Goal: Task Accomplishment & Management: Use online tool/utility

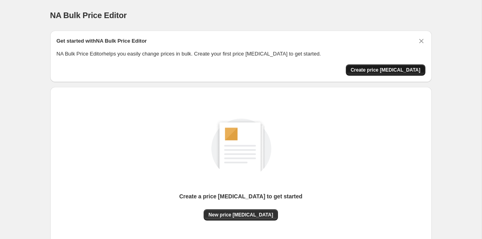
click at [407, 68] on span "Create price [MEDICAL_DATA]" at bounding box center [386, 70] width 70 height 6
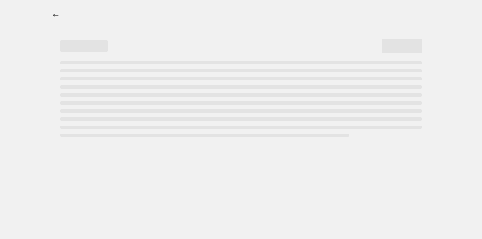
select select "percentage"
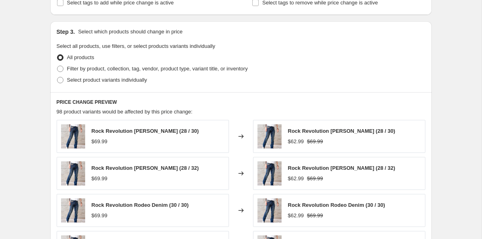
scroll to position [364, 0]
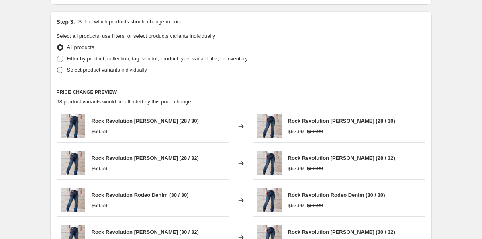
click at [137, 70] on span "Select product variants individually" at bounding box center [107, 70] width 80 height 6
click at [57, 67] on input "Select product variants individually" at bounding box center [57, 67] width 0 height 0
radio input "true"
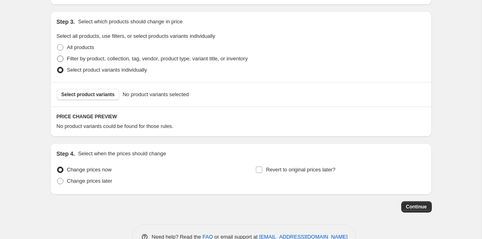
click at [129, 61] on span "Filter by product, collection, tag, vendor, product type, variant title, or inv…" at bounding box center [157, 58] width 181 height 6
click at [57, 56] on input "Filter by product, collection, tag, vendor, product type, variant title, or inv…" at bounding box center [57, 55] width 0 height 0
radio input "true"
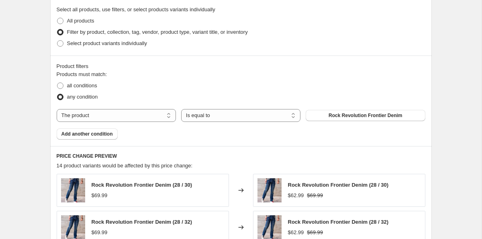
scroll to position [375, 0]
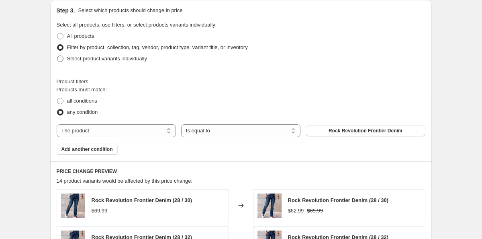
click at [102, 60] on span "Select product variants individually" at bounding box center [107, 58] width 80 height 6
click at [57, 56] on input "Select product variants individually" at bounding box center [57, 55] width 0 height 0
radio input "true"
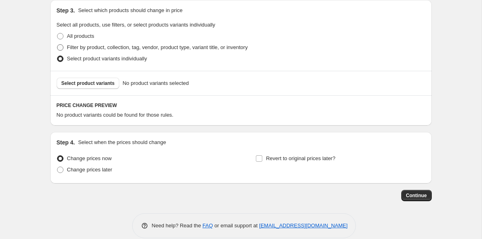
click at [101, 49] on span "Filter by product, collection, tag, vendor, product type, variant title, or inv…" at bounding box center [157, 47] width 181 height 6
click at [57, 45] on input "Filter by product, collection, tag, vendor, product type, variant title, or inv…" at bounding box center [57, 44] width 0 height 0
radio input "true"
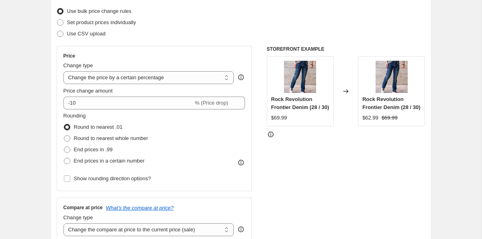
scroll to position [104, 0]
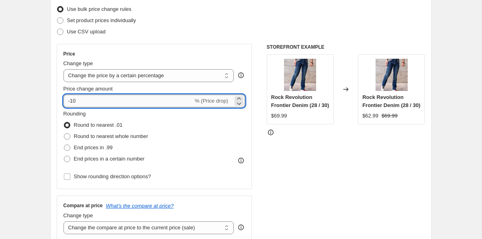
click at [90, 99] on input "-10" at bounding box center [128, 100] width 130 height 13
type input "-1"
type input "-30"
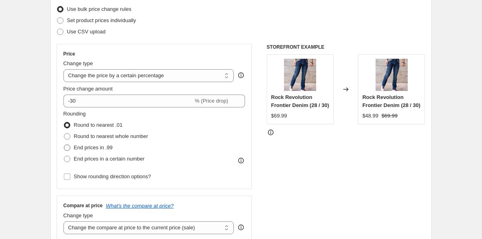
click at [96, 149] on span "End prices in .99" at bounding box center [93, 147] width 39 height 6
click at [64, 145] on input "End prices in .99" at bounding box center [64, 144] width 0 height 0
radio input "true"
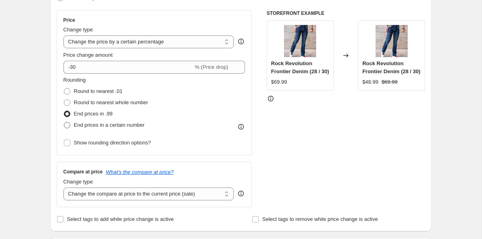
scroll to position [138, 0]
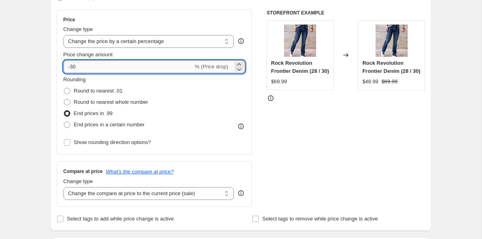
click at [102, 63] on input "-30" at bounding box center [128, 66] width 130 height 13
type input "-3"
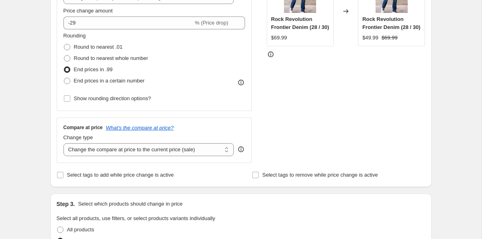
scroll to position [171, 0]
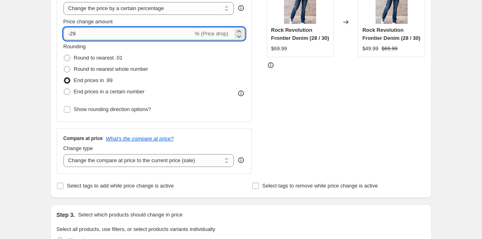
drag, startPoint x: 71, startPoint y: 32, endPoint x: 76, endPoint y: 33, distance: 5.0
click at [76, 33] on input "-29" at bounding box center [128, 33] width 130 height 13
type input "-30"
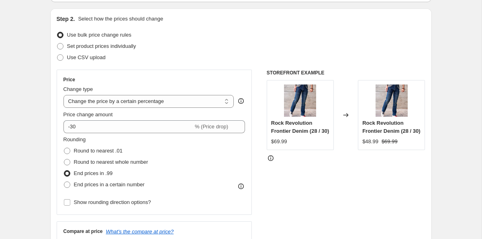
scroll to position [78, 0]
click at [193, 102] on select "Change the price to a certain amount Change the price by a certain amount Chang…" at bounding box center [148, 101] width 171 height 13
select select "to"
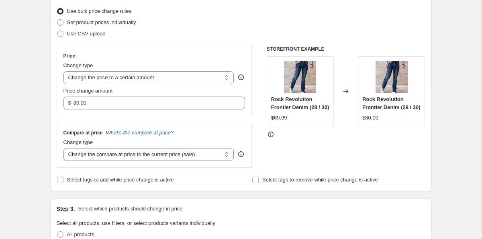
scroll to position [97, 0]
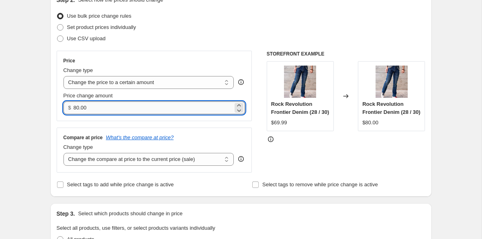
click at [144, 107] on input "80.00" at bounding box center [152, 107] width 159 height 13
drag, startPoint x: 151, startPoint y: 107, endPoint x: 13, endPoint y: 107, distance: 137.8
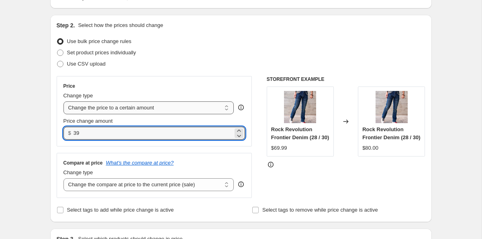
scroll to position [73, 0]
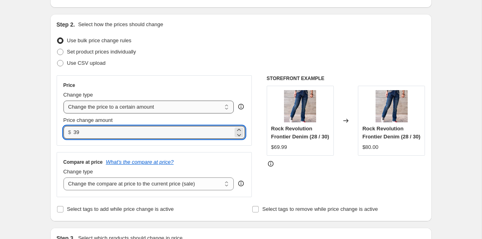
type input "39.00"
click at [141, 104] on select "Change the price to a certain amount Change the price by a certain amount Chang…" at bounding box center [148, 106] width 171 height 13
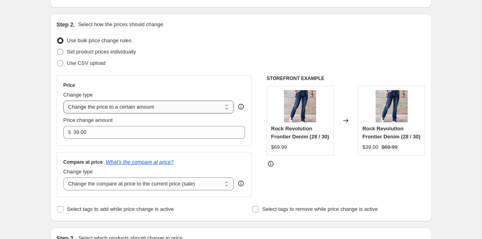
select select "percentage"
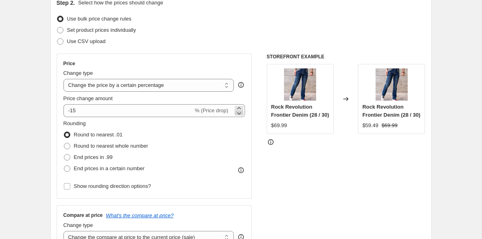
scroll to position [100, 0]
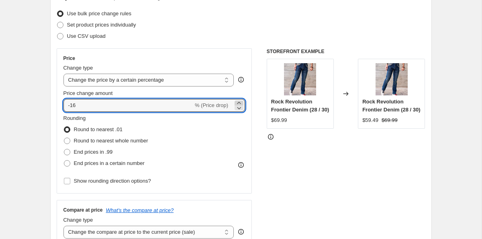
click at [241, 102] on div at bounding box center [239, 105] width 9 height 10
click at [241, 102] on icon at bounding box center [239, 103] width 8 height 8
click at [239, 108] on icon at bounding box center [239, 108] width 4 height 2
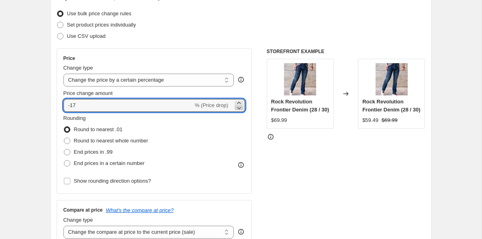
click at [239, 108] on icon at bounding box center [239, 108] width 4 height 2
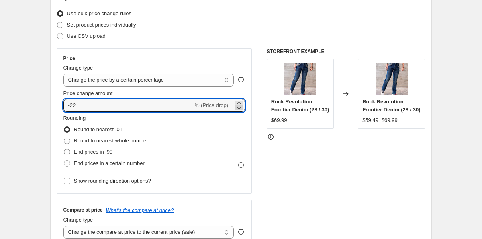
click at [239, 108] on icon at bounding box center [239, 108] width 4 height 2
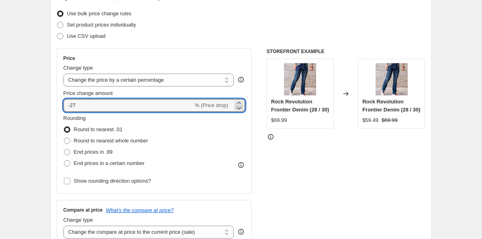
click at [239, 108] on icon at bounding box center [239, 108] width 4 height 2
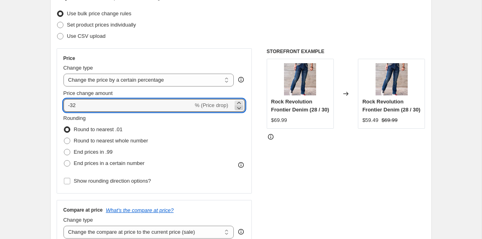
click at [239, 108] on icon at bounding box center [239, 108] width 4 height 2
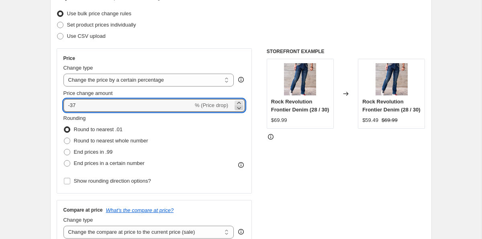
click at [239, 108] on icon at bounding box center [239, 108] width 4 height 2
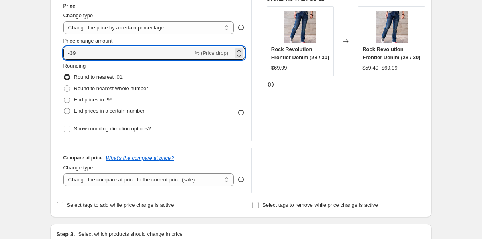
scroll to position [152, 0]
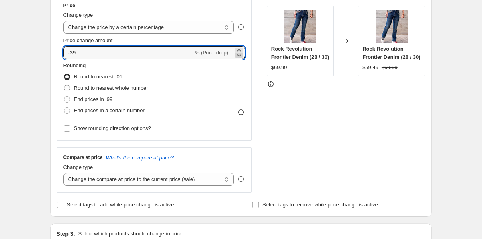
click at [241, 54] on icon at bounding box center [239, 55] width 8 height 8
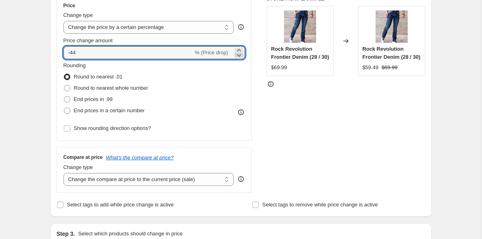
click at [241, 54] on icon at bounding box center [239, 55] width 8 height 8
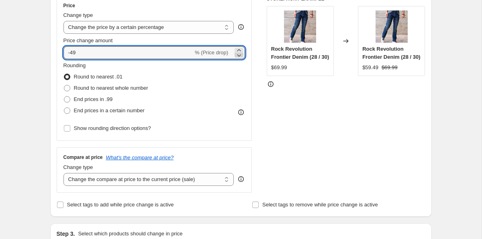
click at [241, 54] on icon at bounding box center [239, 55] width 8 height 8
type input "-50"
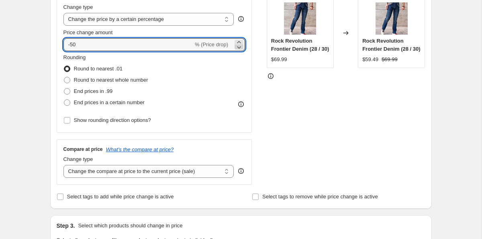
scroll to position [209, 0]
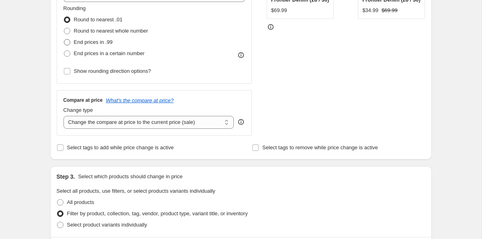
click at [96, 44] on span "End prices in .99" at bounding box center [93, 42] width 39 height 6
click at [64, 39] on input "End prices in .99" at bounding box center [64, 39] width 0 height 0
radio input "true"
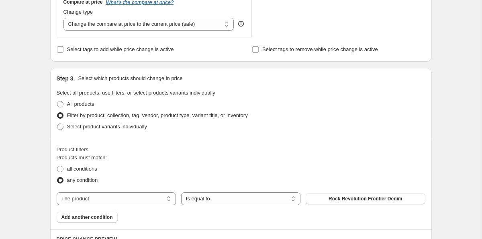
scroll to position [223, 0]
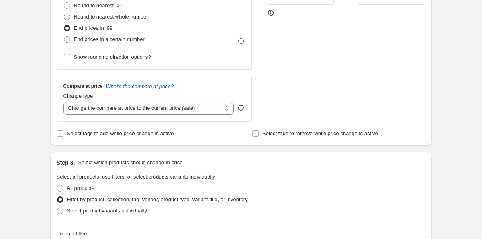
click at [96, 42] on span "End prices in a certain number" at bounding box center [109, 39] width 71 height 6
click at [64, 37] on input "End prices in a certain number" at bounding box center [64, 36] width 0 height 0
radio input "true"
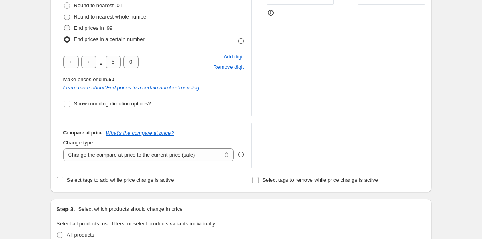
click at [91, 29] on span "End prices in .99" at bounding box center [93, 28] width 39 height 6
click at [64, 25] on input "End prices in .99" at bounding box center [64, 25] width 0 height 0
radio input "true"
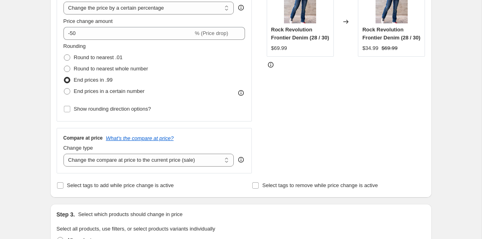
scroll to position [164, 0]
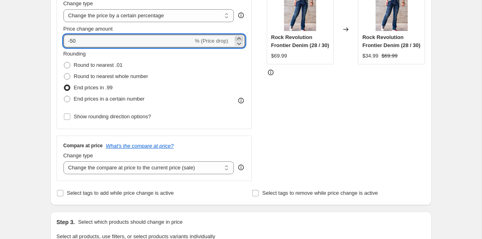
click at [238, 39] on icon at bounding box center [239, 38] width 4 height 2
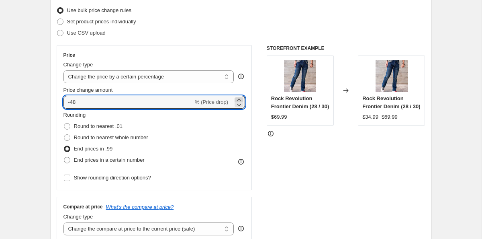
scroll to position [91, 0]
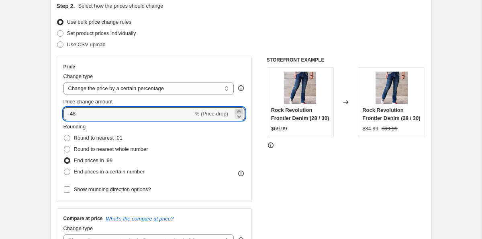
click at [240, 111] on icon at bounding box center [239, 111] width 4 height 2
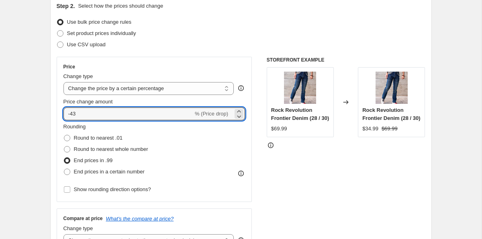
click at [247, 139] on div "Price Change type Change the price to a certain amount Change the price by a ce…" at bounding box center [155, 129] width 196 height 145
click at [238, 112] on icon at bounding box center [239, 116] width 8 height 8
click at [240, 109] on icon at bounding box center [239, 111] width 8 height 8
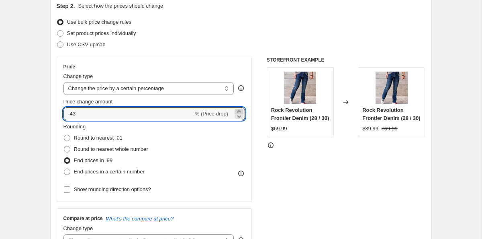
click at [240, 109] on icon at bounding box center [239, 111] width 8 height 8
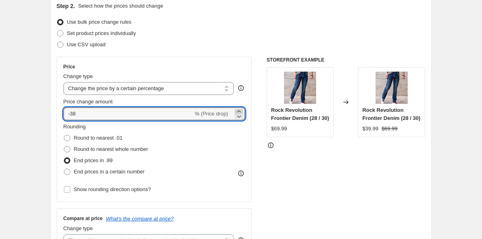
click at [240, 109] on icon at bounding box center [239, 111] width 8 height 8
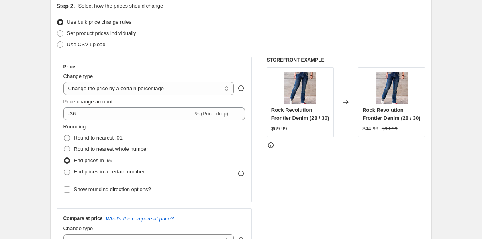
click at [235, 129] on div "Rounding Round to nearest .01 Round to nearest whole number End prices in .99 E…" at bounding box center [154, 149] width 182 height 55
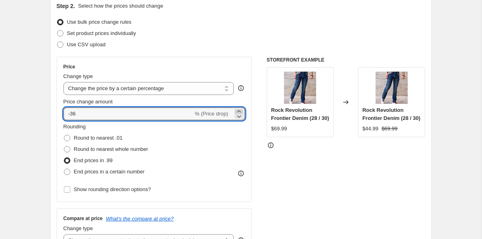
click at [240, 111] on icon at bounding box center [239, 111] width 8 height 8
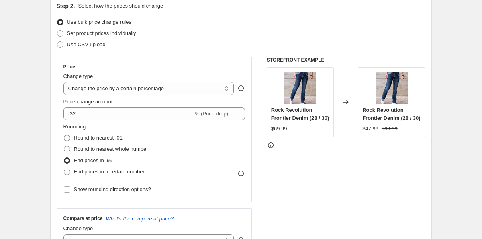
click at [237, 124] on div "Rounding Round to nearest .01 Round to nearest whole number End prices in .99 E…" at bounding box center [154, 149] width 182 height 55
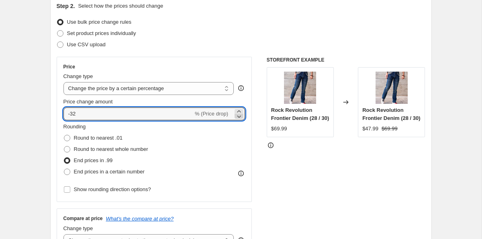
click at [239, 112] on icon at bounding box center [239, 116] width 8 height 8
click at [241, 109] on icon at bounding box center [239, 111] width 8 height 8
click at [244, 108] on div "-31 % (Price drop)" at bounding box center [154, 113] width 182 height 13
click at [240, 110] on icon at bounding box center [239, 111] width 8 height 8
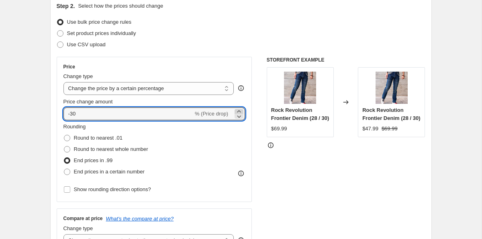
type input "-29"
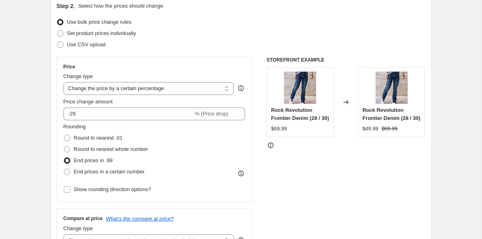
click at [237, 126] on div "Rounding Round to nearest .01 Round to nearest whole number End prices in .99 E…" at bounding box center [154, 149] width 182 height 55
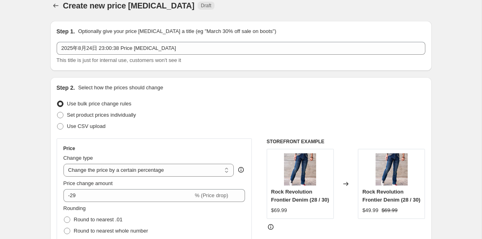
scroll to position [10, 0]
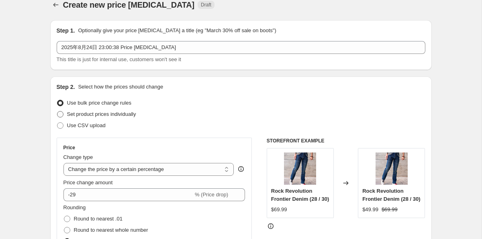
click at [136, 114] on span "Set product prices individually" at bounding box center [101, 114] width 69 height 6
click at [57, 111] on input "Set product prices individually" at bounding box center [57, 111] width 0 height 0
radio input "true"
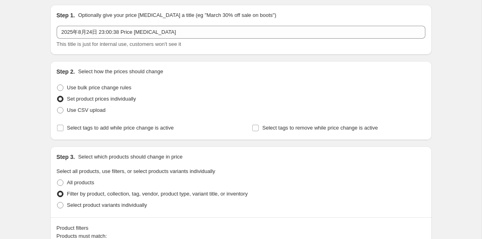
scroll to position [26, 0]
click at [94, 89] on span "Use bulk price change rules" at bounding box center [99, 87] width 64 height 6
click at [57, 84] on input "Use bulk price change rules" at bounding box center [57, 84] width 0 height 0
radio input "true"
select select "percentage"
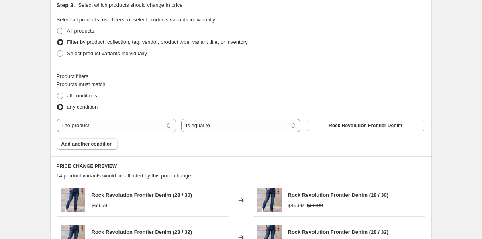
scroll to position [381, 0]
click at [143, 123] on select "The product The product's collection The product's tag The product's vendor The…" at bounding box center [116, 124] width 119 height 13
click at [351, 129] on button "Rock Revolution Frontier Denim" at bounding box center [365, 124] width 119 height 11
click at [141, 53] on span "Select product variants individually" at bounding box center [107, 53] width 80 height 6
click at [57, 50] on input "Select product variants individually" at bounding box center [57, 50] width 0 height 0
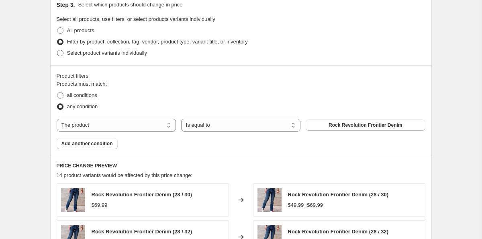
radio input "true"
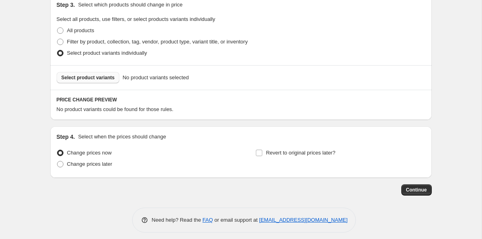
click at [108, 79] on span "Select product variants" at bounding box center [87, 77] width 53 height 6
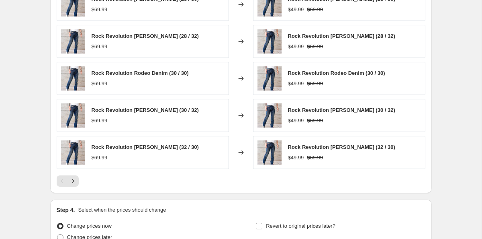
scroll to position [589, 0]
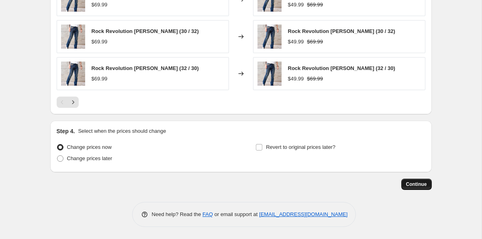
click at [410, 180] on button "Continue" at bounding box center [416, 183] width 31 height 11
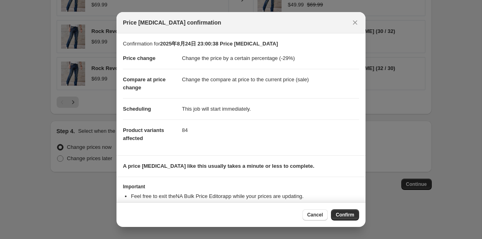
scroll to position [25, 0]
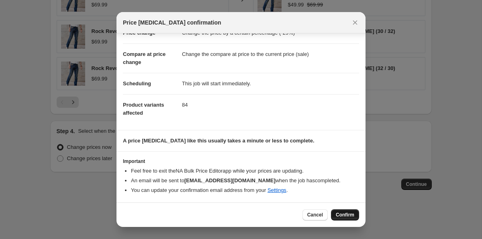
click at [345, 213] on span "Confirm" at bounding box center [345, 214] width 18 height 6
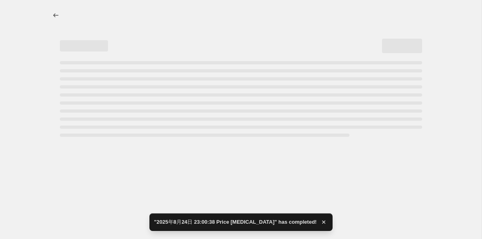
select select "percentage"
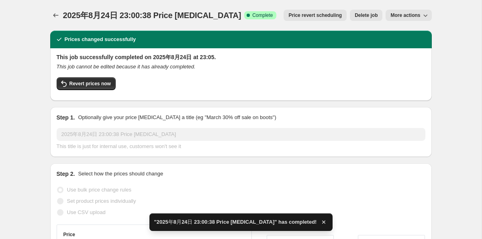
click at [406, 20] on button "More actions" at bounding box center [409, 15] width 46 height 11
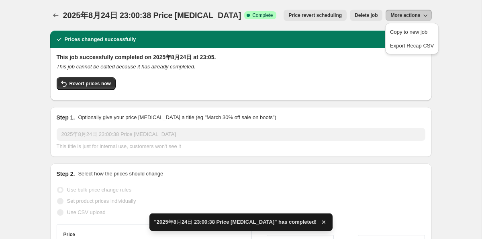
click at [403, 17] on span "More actions" at bounding box center [405, 15] width 30 height 6
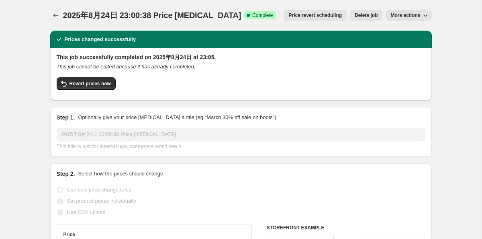
click at [401, 14] on span "More actions" at bounding box center [405, 15] width 30 height 6
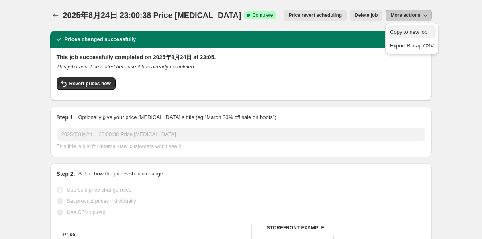
click at [403, 32] on span "Copy to new job" at bounding box center [408, 32] width 37 height 6
select select "percentage"
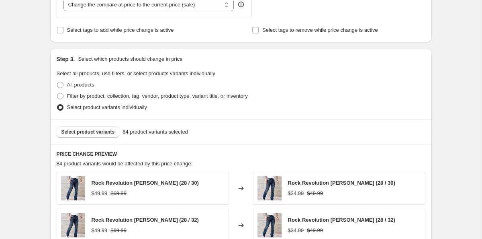
scroll to position [396, 0]
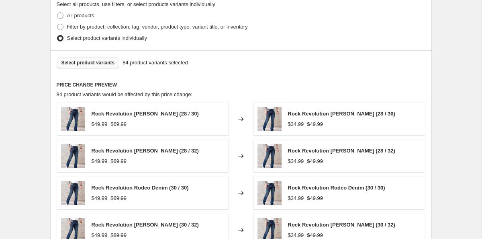
click at [100, 60] on span "Select product variants" at bounding box center [87, 62] width 53 height 6
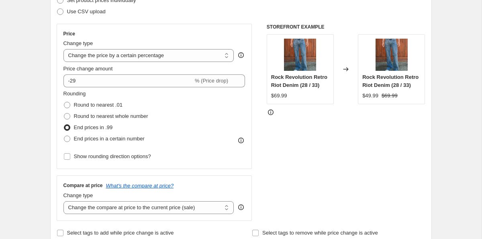
scroll to position [120, 0]
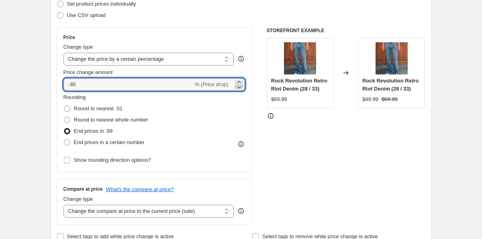
click at [239, 86] on icon at bounding box center [239, 87] width 8 height 8
click at [241, 85] on icon at bounding box center [239, 87] width 8 height 8
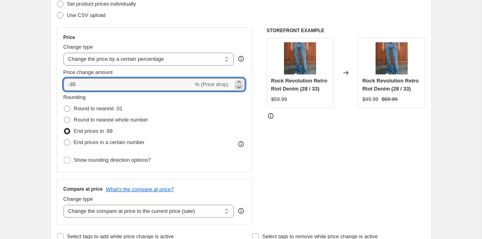
click at [241, 85] on icon at bounding box center [239, 87] width 8 height 8
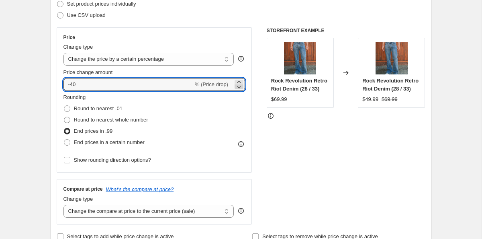
click at [241, 85] on icon at bounding box center [239, 87] width 8 height 8
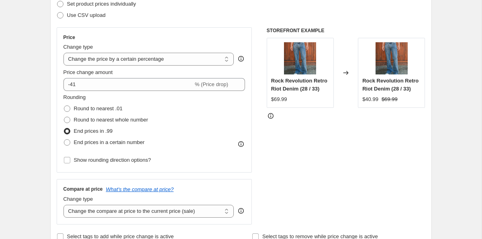
click at [284, 125] on div "STOREFRONT EXAMPLE Rock Revolution Retro Riot Denim (28 / 33) $69.99 Changed to…" at bounding box center [346, 125] width 159 height 197
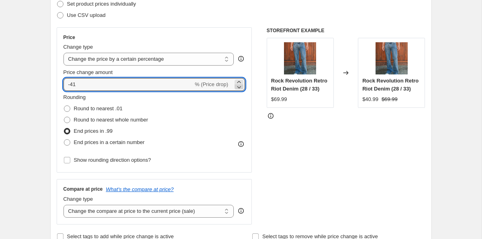
click at [240, 87] on icon at bounding box center [239, 87] width 8 height 8
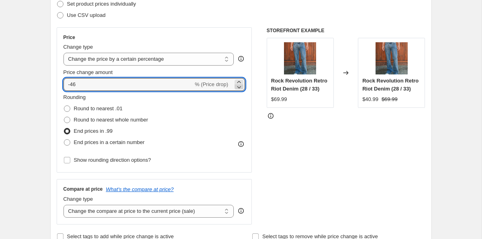
click at [240, 87] on icon at bounding box center [239, 87] width 8 height 8
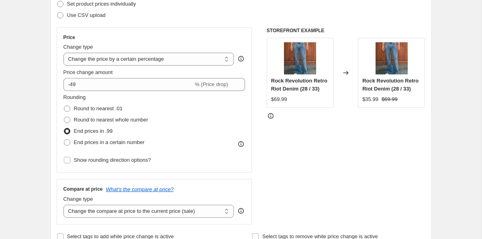
click at [274, 123] on div "STOREFRONT EXAMPLE Rock Revolution Retro Riot Denim (28 / 33) $69.99 Changed to…" at bounding box center [346, 125] width 159 height 197
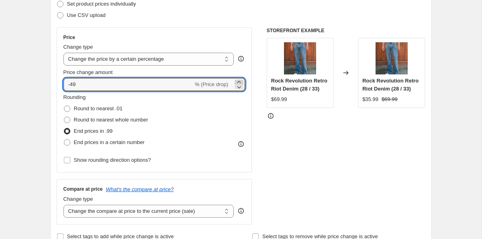
click at [239, 82] on icon at bounding box center [239, 82] width 8 height 8
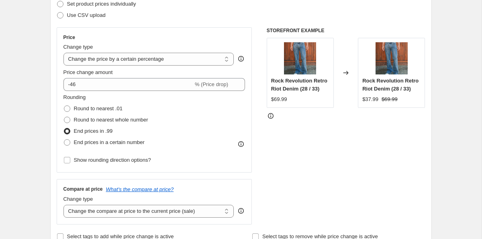
click at [280, 120] on div "STOREFRONT EXAMPLE Rock Revolution Retro Riot Denim (28 / 33) $69.99 Changed to…" at bounding box center [346, 125] width 159 height 197
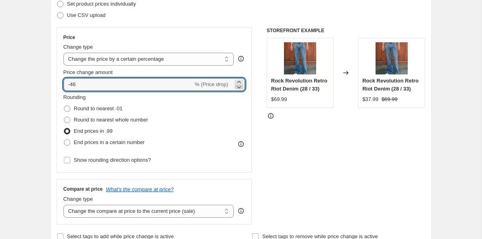
click at [238, 83] on icon at bounding box center [239, 87] width 8 height 8
click at [243, 80] on icon at bounding box center [239, 82] width 8 height 8
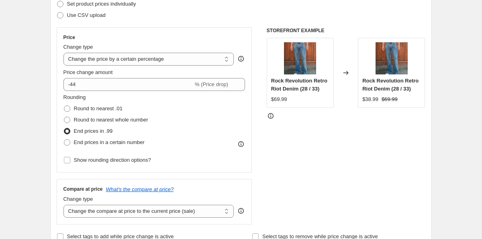
click at [288, 129] on div "STOREFRONT EXAMPLE Rock Revolution Retro Riot Denim (28 / 33) $69.99 Changed to…" at bounding box center [346, 125] width 159 height 197
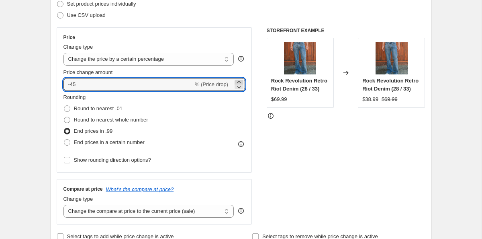
click at [242, 81] on div at bounding box center [239, 85] width 9 height 10
click at [242, 81] on icon at bounding box center [239, 82] width 8 height 8
click at [299, 127] on div "STOREFRONT EXAMPLE Rock Revolution Retro Riot Denim (28 / 33) $69.99 Changed to…" at bounding box center [346, 125] width 159 height 197
click at [239, 80] on icon at bounding box center [239, 82] width 8 height 8
type input "-43"
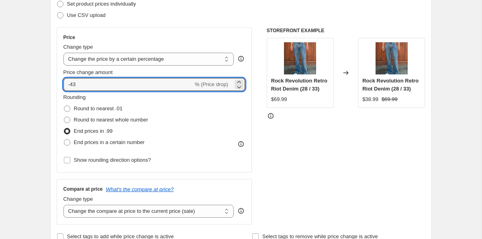
click at [293, 133] on div "STOREFRONT EXAMPLE Rock Revolution Retro Riot Denim (28 / 33) $69.99 Changed to…" at bounding box center [346, 125] width 159 height 197
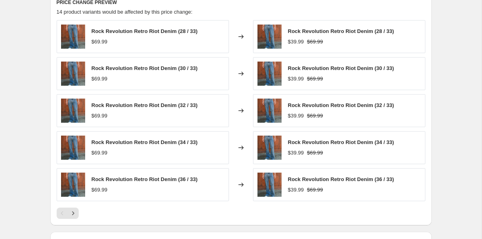
scroll to position [589, 0]
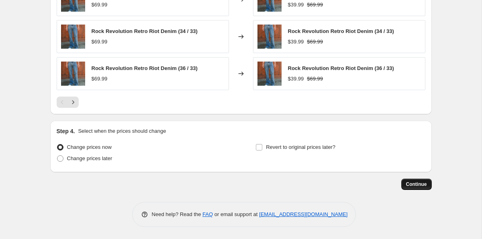
click at [416, 186] on span "Continue" at bounding box center [416, 184] width 21 height 6
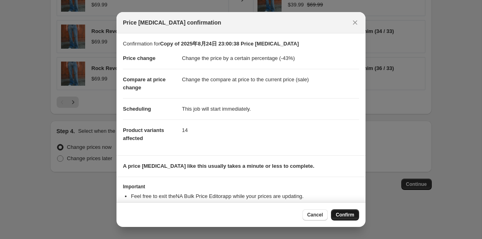
click at [343, 215] on span "Confirm" at bounding box center [345, 214] width 18 height 6
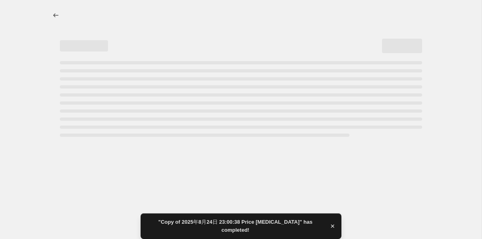
select select "percentage"
